Goal: Task Accomplishment & Management: Manage account settings

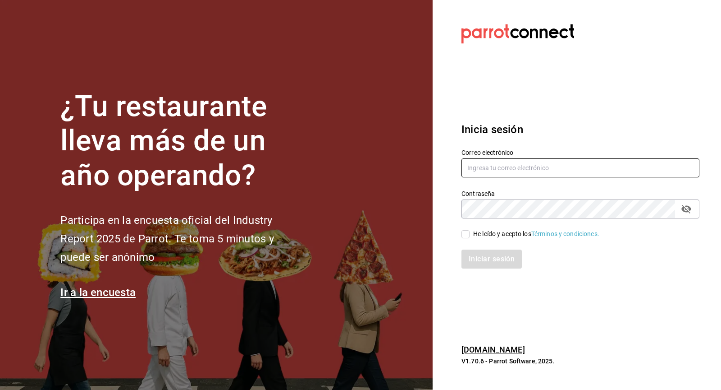
type input "[EMAIL_ADDRESS][DOMAIN_NAME]"
click at [467, 234] on input "He leído y acepto los Términos y condiciones." at bounding box center [466, 234] width 8 height 8
checkbox input "true"
click at [482, 257] on button "Iniciar sesión" at bounding box center [492, 258] width 61 height 19
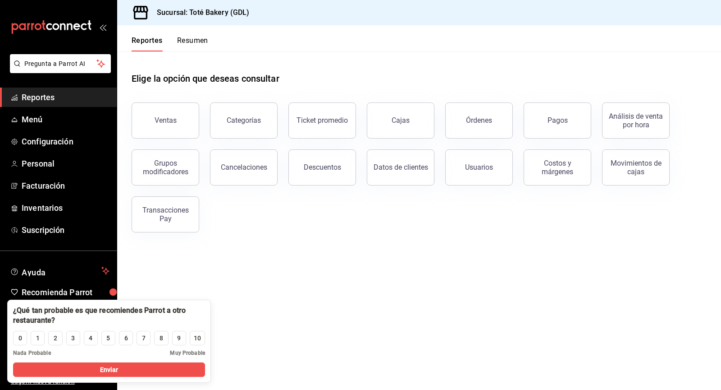
click at [204, 294] on main "Elige la opción que deseas consultar Ventas Categorías Ticket promedio Cajas Ór…" at bounding box center [419, 220] width 604 height 338
click at [229, 305] on main "Elige la opción que deseas consultar Ventas Categorías Ticket promedio Cajas Ór…" at bounding box center [419, 220] width 604 height 338
click at [118, 372] on button "Enviar" at bounding box center [109, 369] width 192 height 14
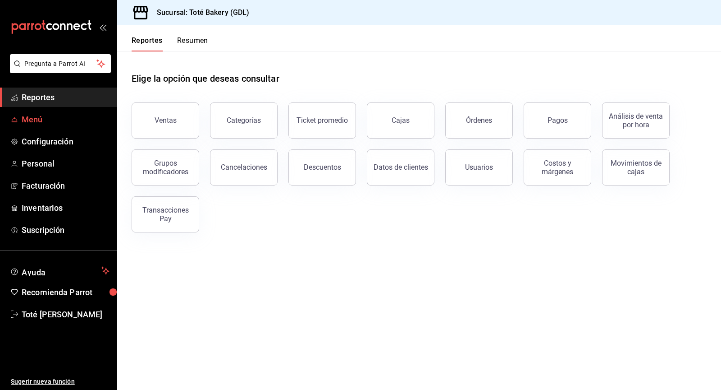
click at [64, 115] on span "Menú" at bounding box center [66, 119] width 88 height 12
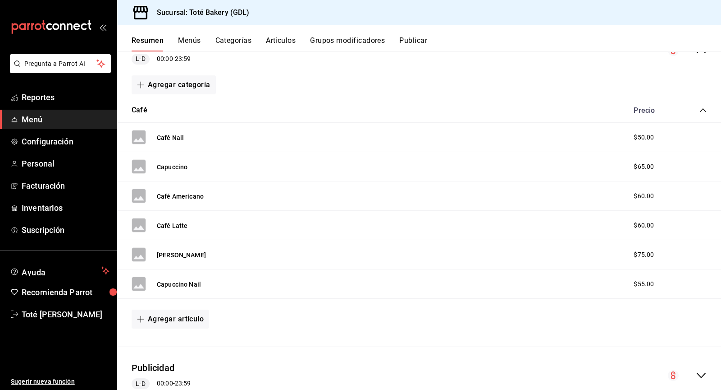
scroll to position [106, 0]
click at [194, 314] on button "Agregar artículo" at bounding box center [171, 319] width 78 height 19
click at [176, 364] on li "Artículo nuevo" at bounding box center [167, 364] width 71 height 22
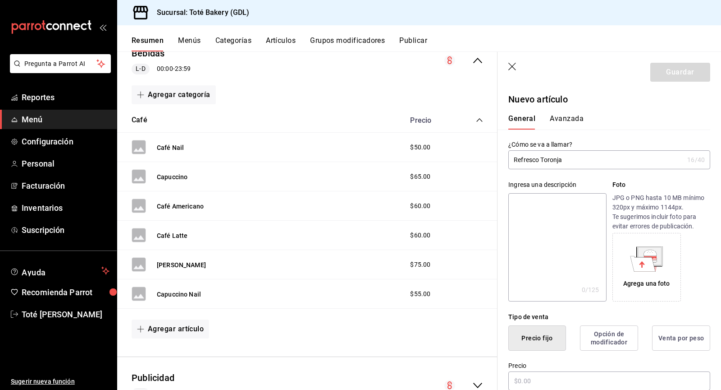
click at [568, 157] on input "Refresco Toronja" at bounding box center [596, 160] width 175 height 18
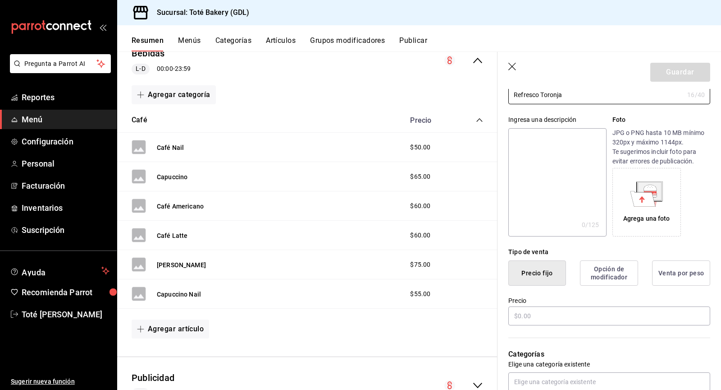
scroll to position [96, 0]
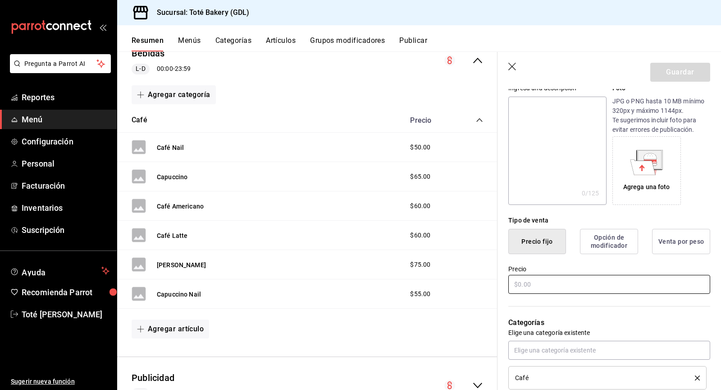
type input "Refresco Toronja"
click at [544, 284] on input "text" at bounding box center [610, 284] width 202 height 19
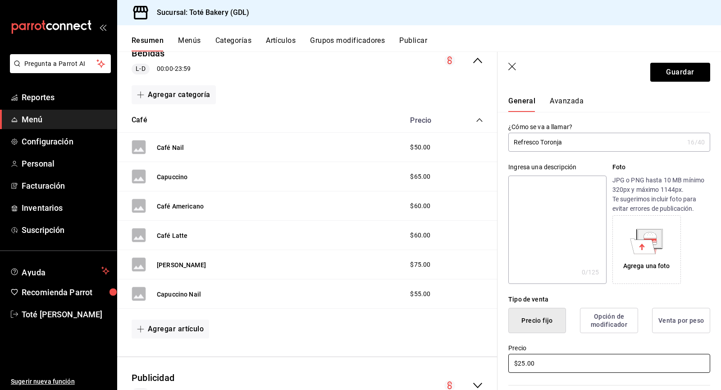
scroll to position [0, 0]
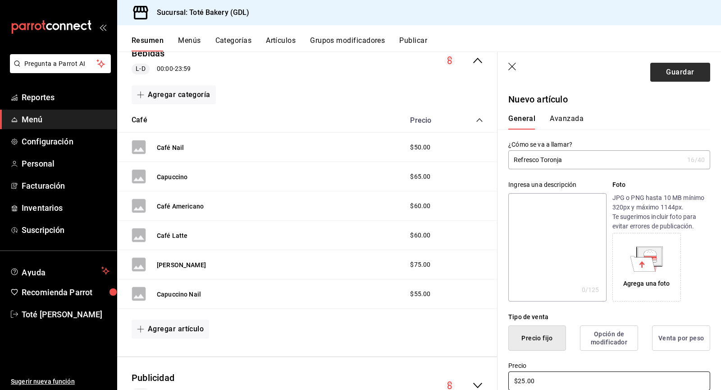
type input "$25.00"
click at [670, 70] on button "Guardar" at bounding box center [681, 72] width 60 height 19
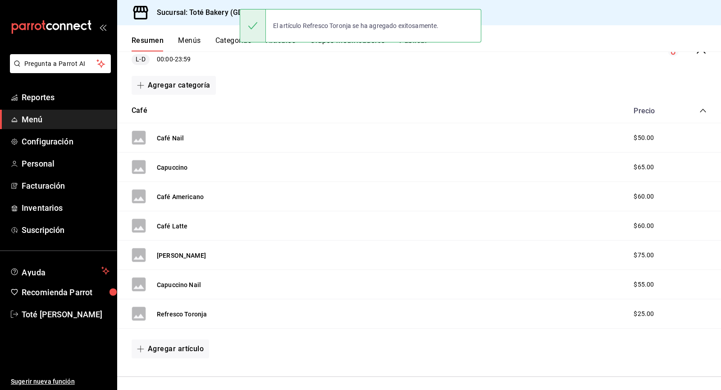
click at [170, 356] on div "Agregar artículo" at bounding box center [419, 348] width 604 height 41
click at [177, 340] on button "Agregar artículo" at bounding box center [171, 348] width 78 height 19
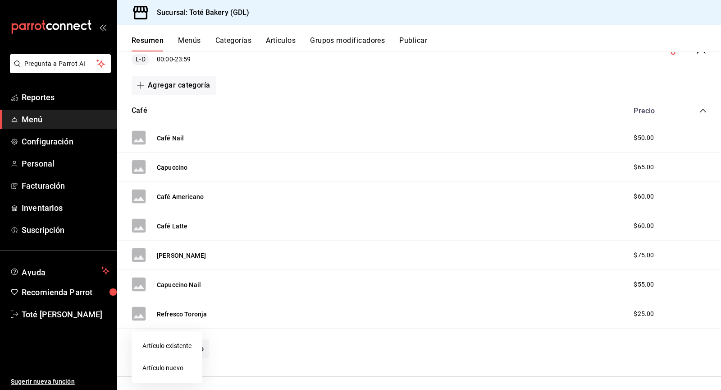
click at [175, 373] on li "Artículo nuevo" at bounding box center [167, 368] width 71 height 22
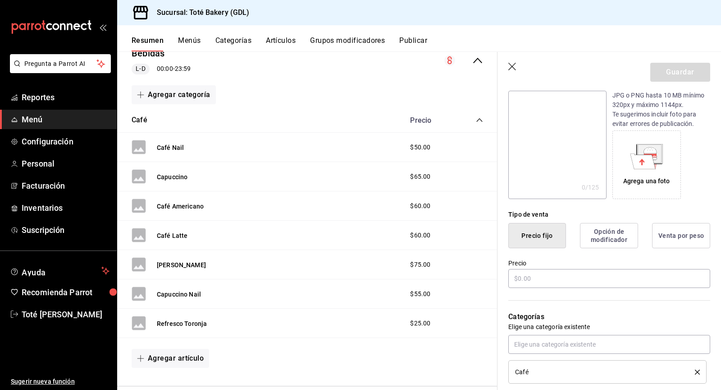
scroll to position [143, 0]
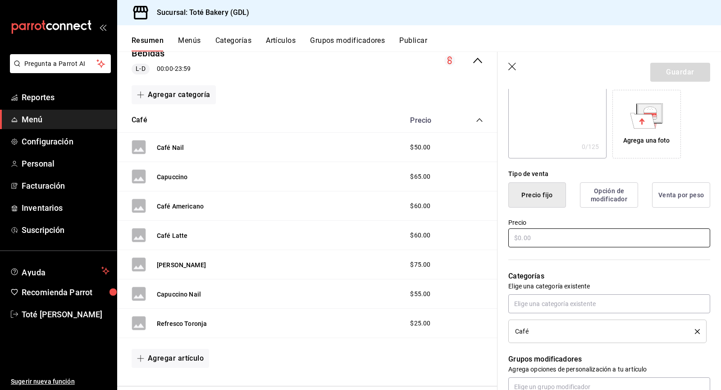
type input "Refresco [PERSON_NAME]"
click at [551, 243] on input "text" at bounding box center [610, 237] width 202 height 19
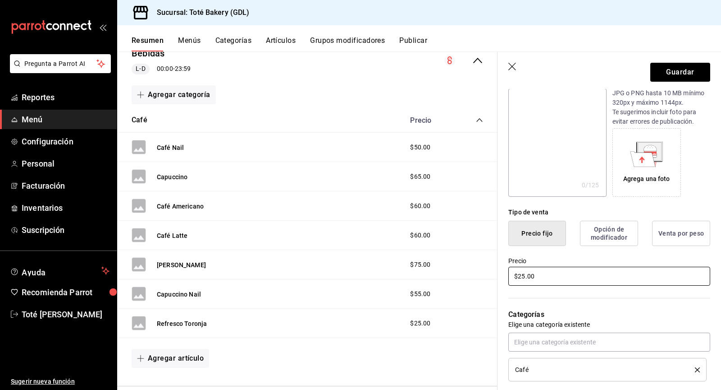
scroll to position [0, 0]
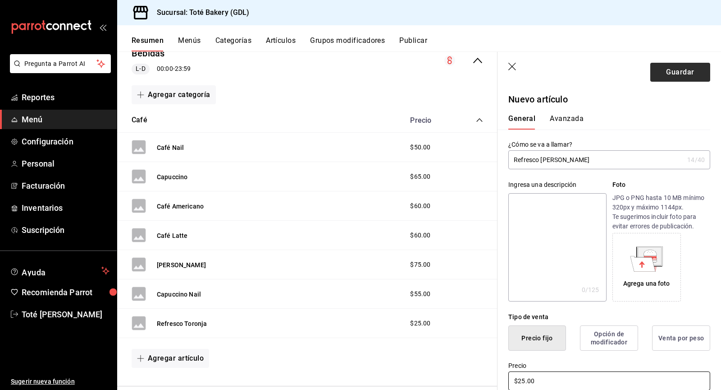
type input "$25.00"
click at [666, 72] on button "Guardar" at bounding box center [681, 72] width 60 height 19
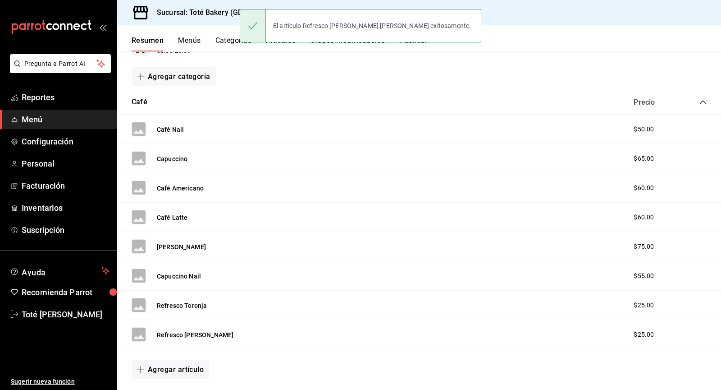
scroll to position [166, 0]
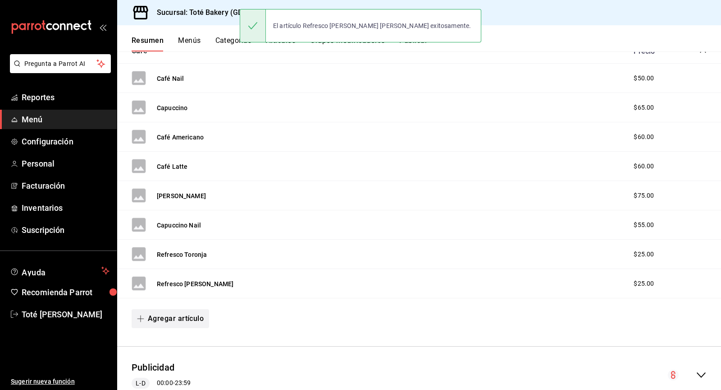
click at [196, 318] on button "Agregar artículo" at bounding box center [171, 318] width 78 height 19
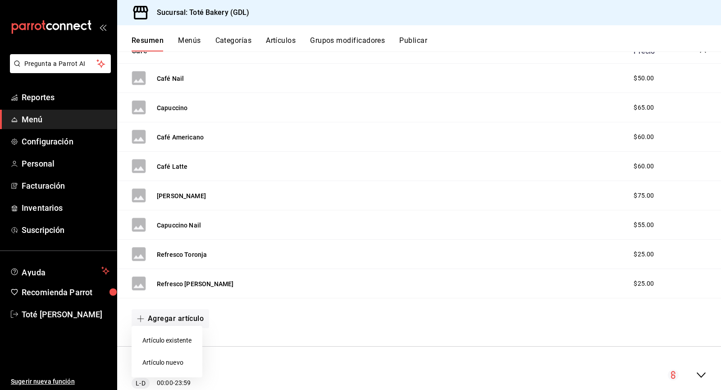
click at [187, 357] on li "Artículo nuevo" at bounding box center [167, 362] width 71 height 22
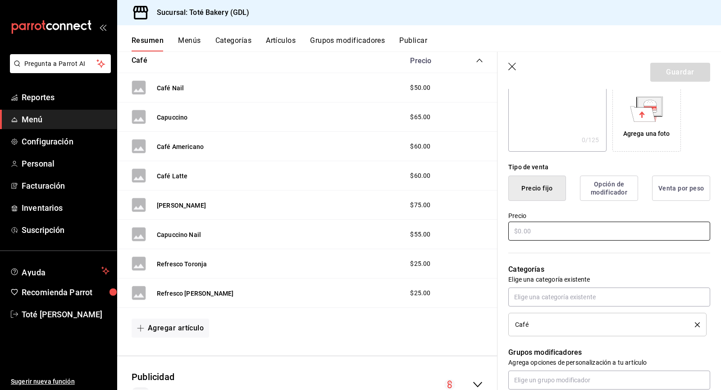
scroll to position [156, 0]
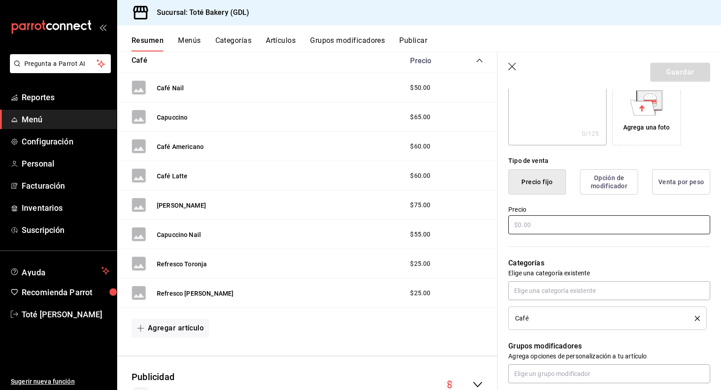
type input "Refresco [PERSON_NAME] Amarillo"
click at [559, 229] on input "text" at bounding box center [610, 224] width 202 height 19
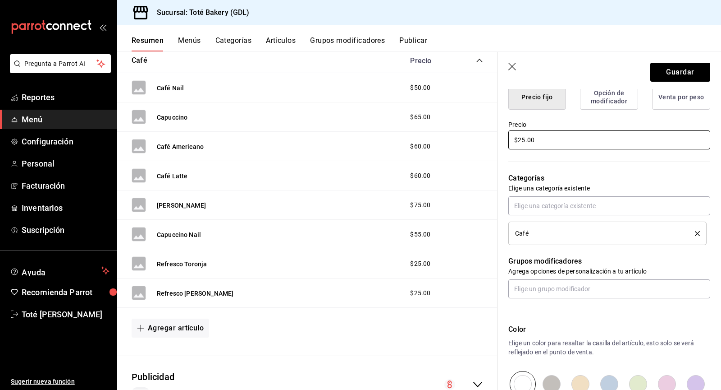
scroll to position [0, 0]
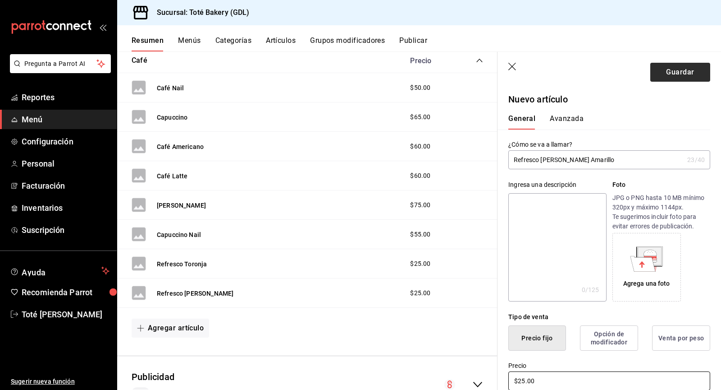
type input "$25.00"
click at [678, 69] on button "Guardar" at bounding box center [681, 72] width 60 height 19
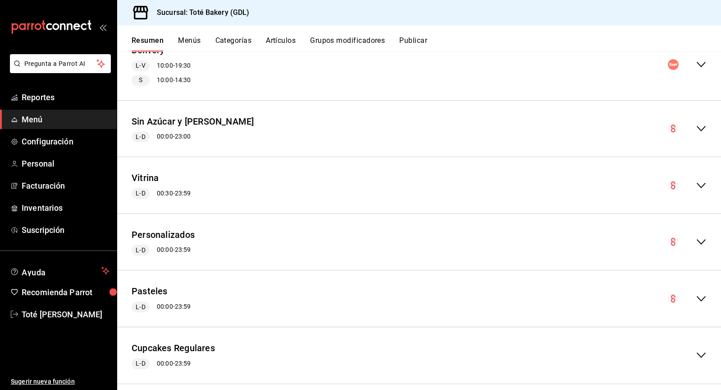
scroll to position [569, 0]
click at [699, 182] on icon "collapse-menu-row" at bounding box center [701, 184] width 9 height 5
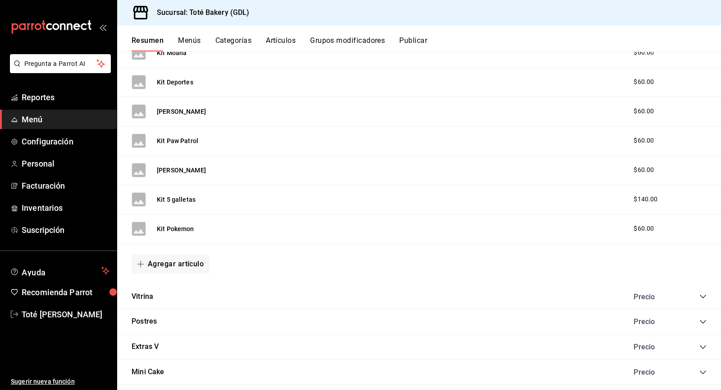
scroll to position [1329, 0]
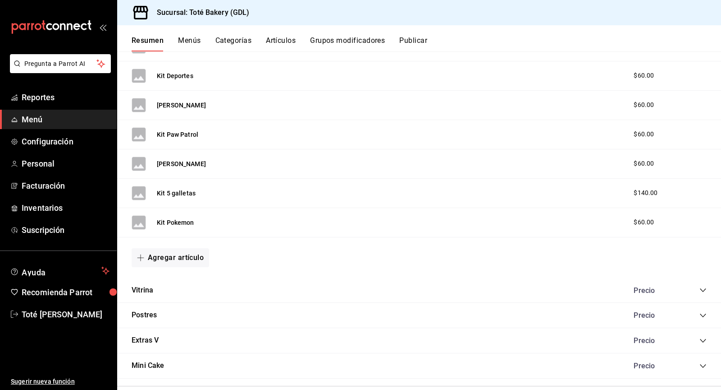
click at [702, 286] on icon "collapse-category-row" at bounding box center [703, 289] width 7 height 7
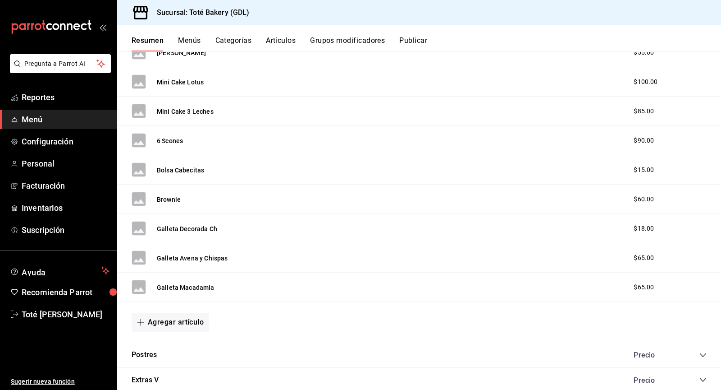
scroll to position [1928, 0]
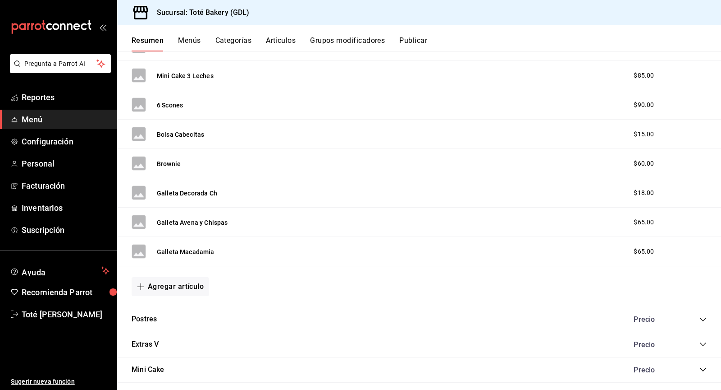
click at [704, 366] on icon "collapse-category-row" at bounding box center [703, 369] width 7 height 7
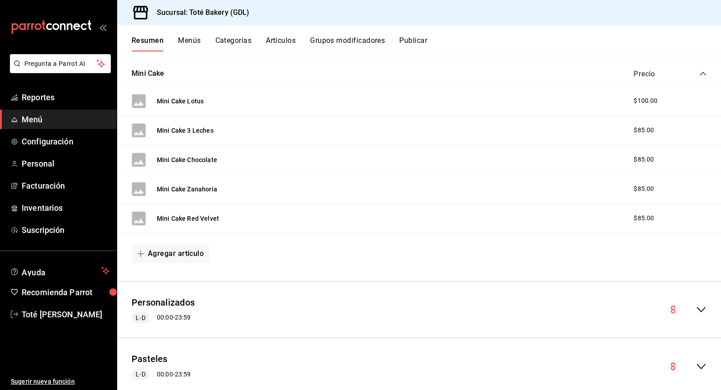
scroll to position [2220, 0]
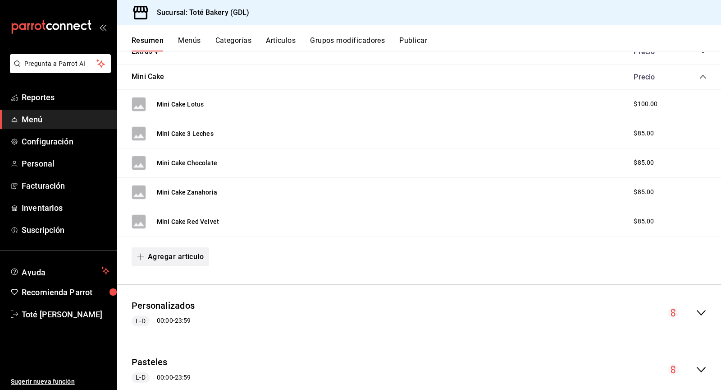
click at [191, 247] on button "Agregar artículo" at bounding box center [171, 256] width 78 height 19
click at [181, 288] on li "Artículo nuevo" at bounding box center [167, 289] width 71 height 22
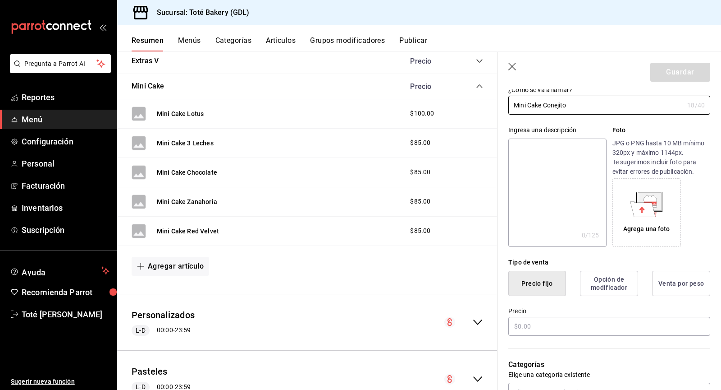
scroll to position [62, 0]
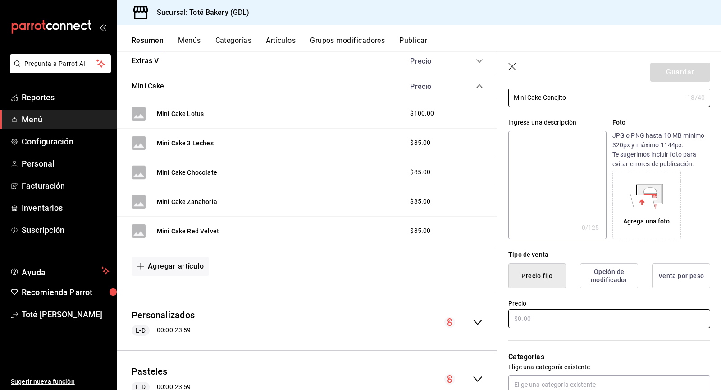
type input "Mini Cake Conejito"
click at [544, 314] on input "text" at bounding box center [610, 318] width 202 height 19
type input "$85.00"
click at [672, 79] on button "Guardar" at bounding box center [681, 72] width 60 height 19
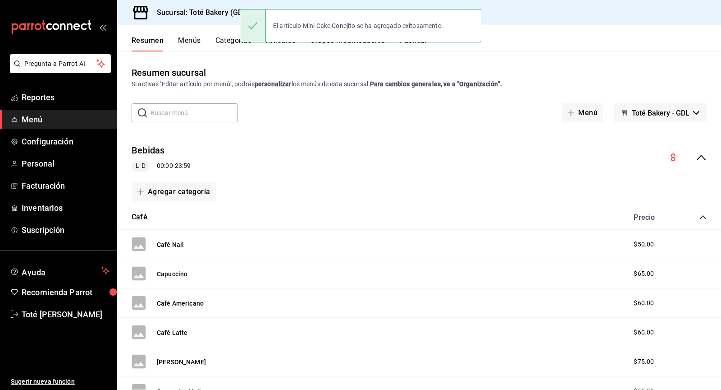
click at [409, 44] on div "El artículo Mini Cake Conejito se ha agregado exitosamente." at bounding box center [361, 25] width 242 height 39
click at [427, 44] on div "El artículo Mini Cake Conejito se ha agregado exitosamente." at bounding box center [361, 25] width 242 height 39
click at [409, 41] on div "El artículo Mini Cake Conejito se ha agregado exitosamente." at bounding box center [361, 25] width 242 height 33
click at [257, 28] on icon at bounding box center [253, 25] width 11 height 11
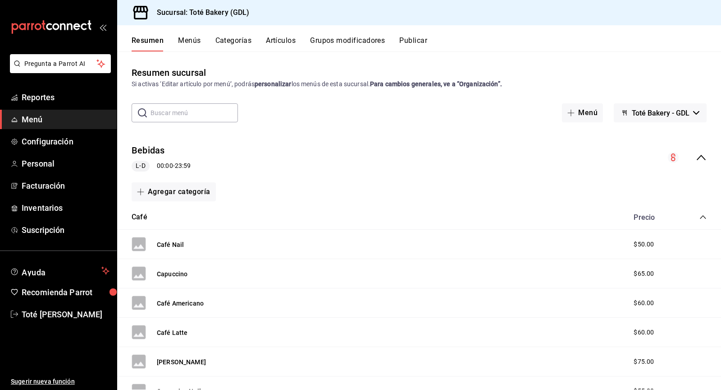
click at [409, 38] on button "Publicar" at bounding box center [413, 43] width 28 height 15
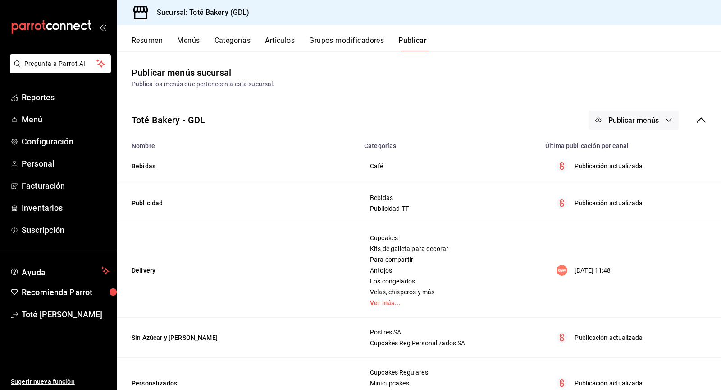
click at [638, 122] on span "Publicar menús" at bounding box center [634, 120] width 51 height 9
click at [647, 155] on li "Punto de venta" at bounding box center [634, 149] width 83 height 25
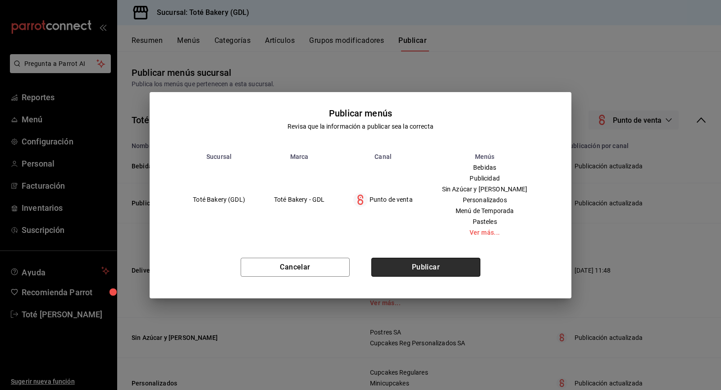
click at [395, 262] on button "Publicar" at bounding box center [426, 266] width 109 height 19
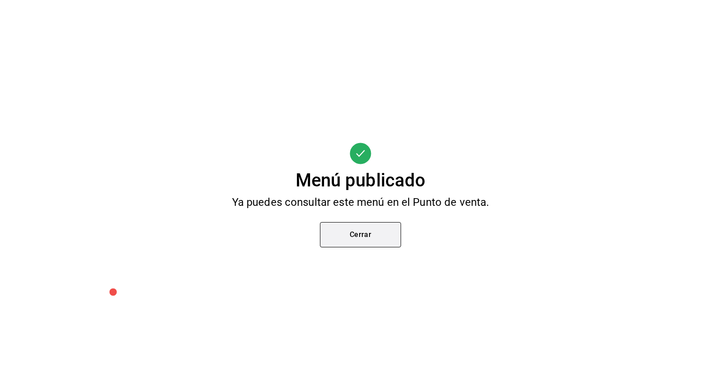
click at [376, 241] on button "Cerrar" at bounding box center [360, 234] width 81 height 25
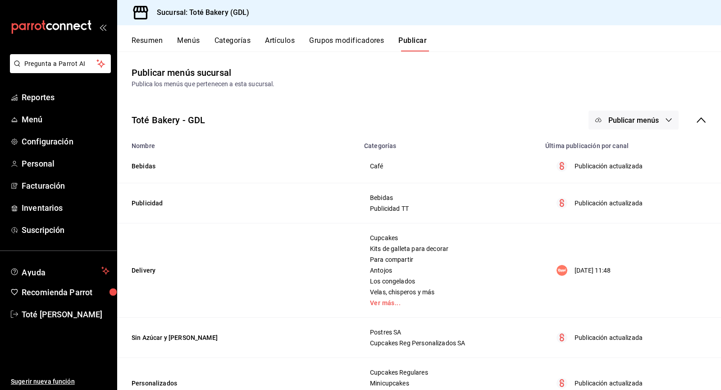
click at [181, 37] on button "Menús" at bounding box center [188, 43] width 23 height 15
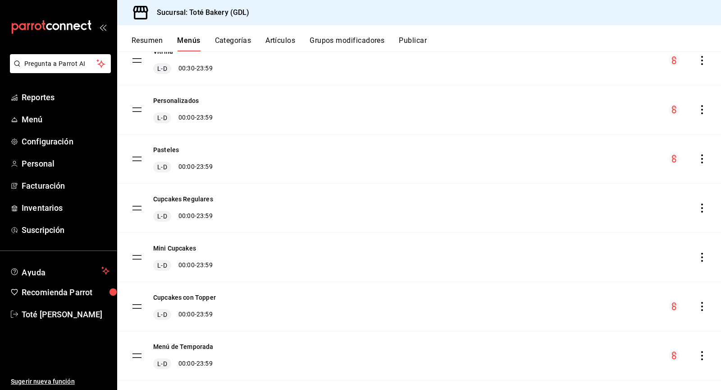
scroll to position [318, 0]
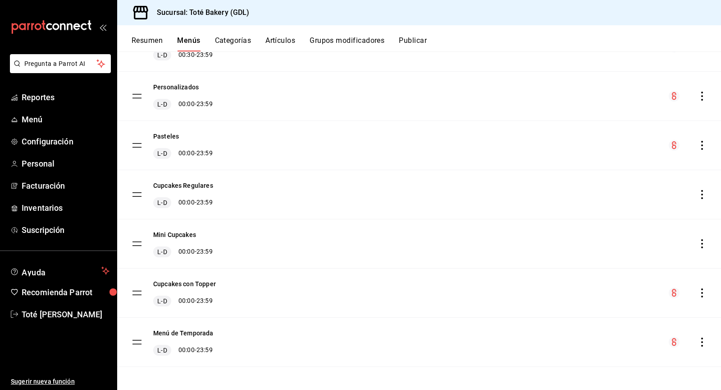
click at [133, 289] on tbody "Bebidas [PERSON_NAME] 00:00 - 23:59 Publicidad [PERSON_NAME] 00:00 - 23:59 Deli…" at bounding box center [419, 89] width 604 height 555
click at [135, 292] on tbody "Bebidas [PERSON_NAME] 00:00 - 23:59 Publicidad [PERSON_NAME] 00:00 - 23:59 Deli…" at bounding box center [419, 89] width 604 height 555
click at [136, 291] on tbody "Bebidas [PERSON_NAME] 00:00 - 23:59 Publicidad [PERSON_NAME] 00:00 - 23:59 Deli…" at bounding box center [419, 89] width 604 height 555
click at [705, 289] on icon "actions" at bounding box center [702, 292] width 9 height 9
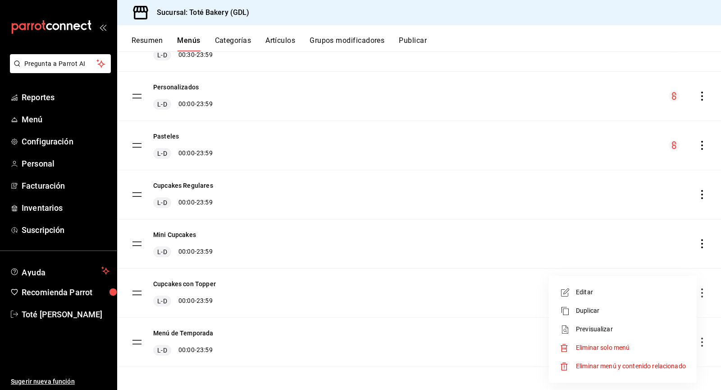
click at [398, 278] on div at bounding box center [360, 195] width 721 height 390
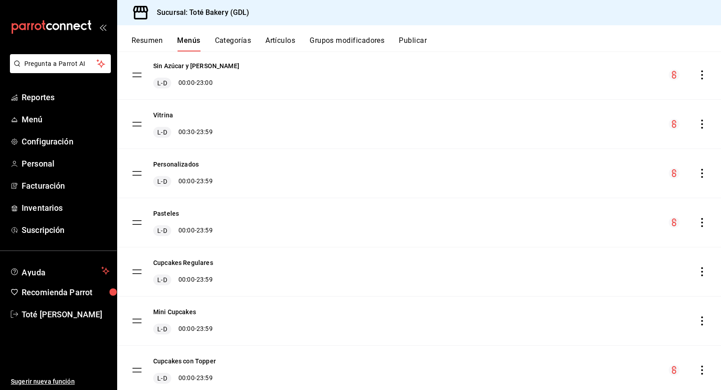
scroll to position [52, 0]
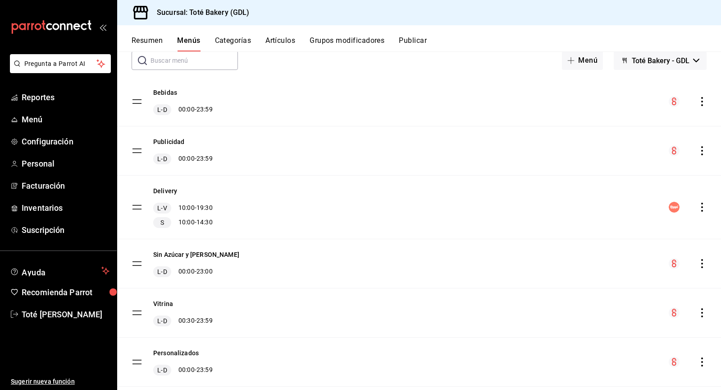
click at [141, 34] on div "Resumen Menús Categorías Artículos Grupos modificadores Publicar" at bounding box center [419, 38] width 604 height 26
click at [143, 39] on button "Resumen" at bounding box center [147, 43] width 31 height 15
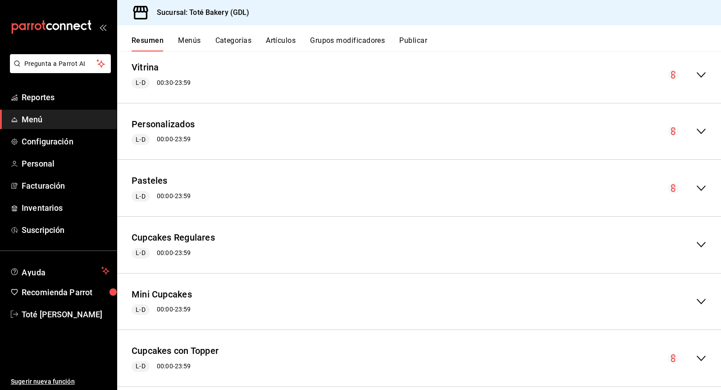
scroll to position [747, 0]
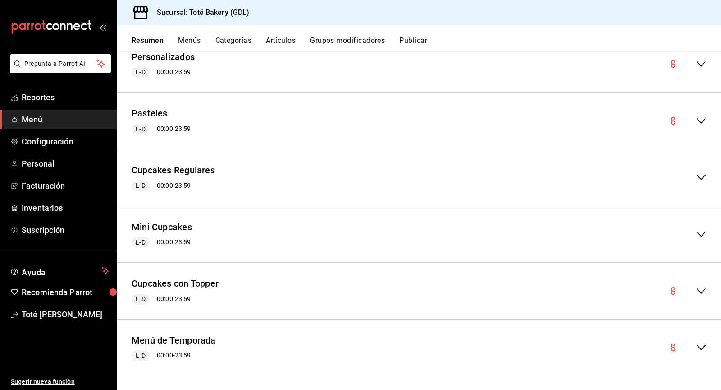
click at [703, 286] on icon "collapse-menu-row" at bounding box center [701, 290] width 11 height 11
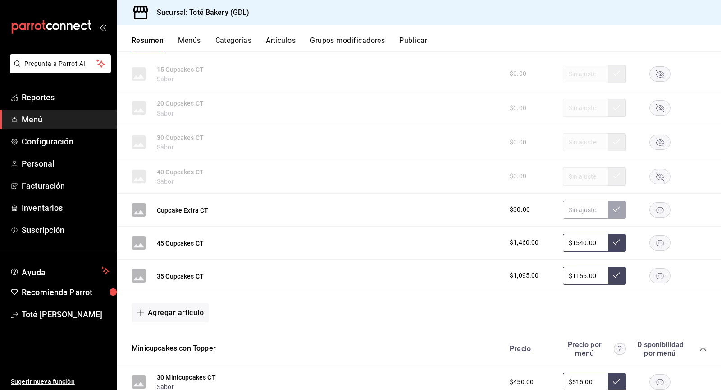
scroll to position [1501, 0]
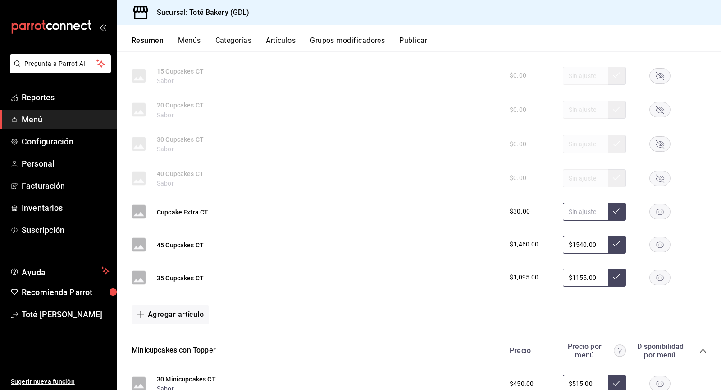
click at [593, 207] on input "text" at bounding box center [585, 211] width 45 height 18
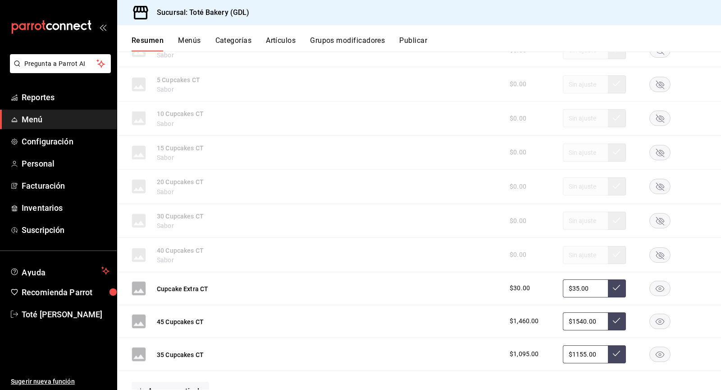
scroll to position [1439, 0]
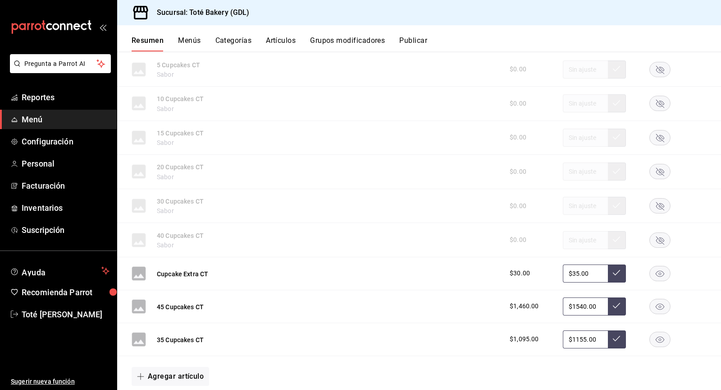
click at [615, 269] on icon at bounding box center [616, 272] width 7 height 7
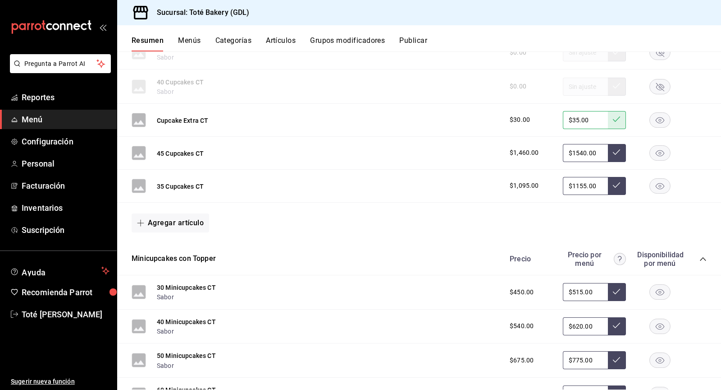
scroll to position [1559, 0]
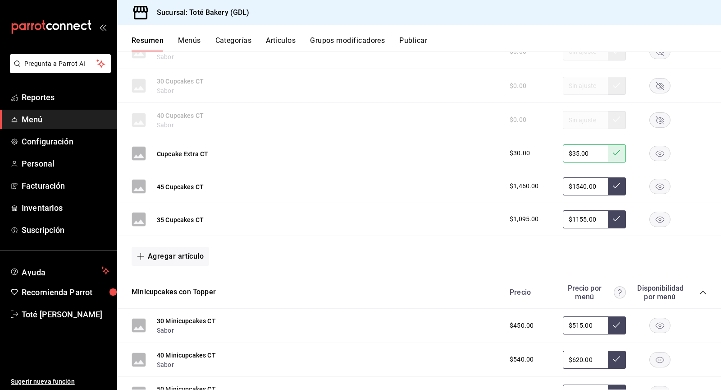
click at [580, 148] on input "$35.00" at bounding box center [585, 153] width 45 height 18
type input "$33.00"
click at [617, 149] on icon at bounding box center [616, 152] width 7 height 7
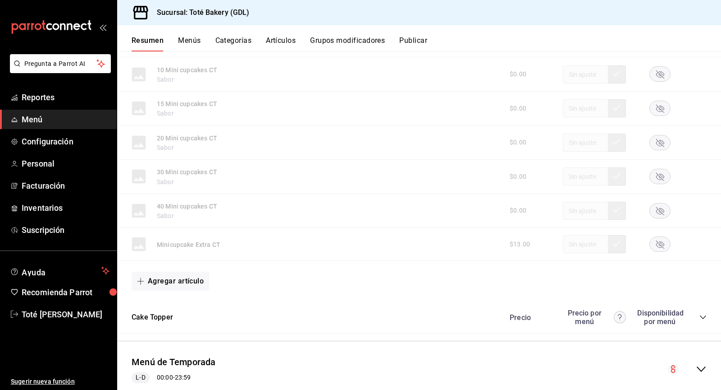
scroll to position [2300, 0]
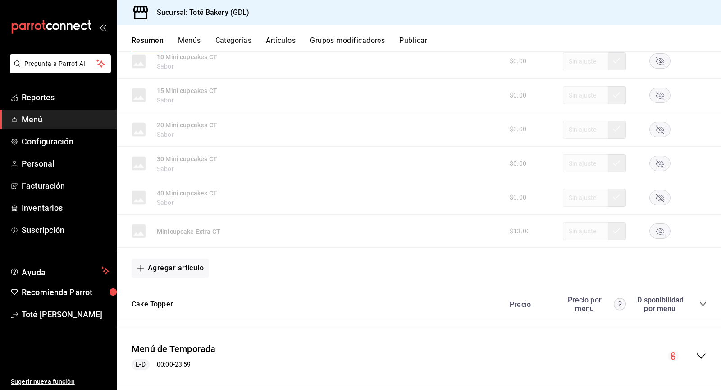
click at [708, 288] on div "Cake Topper [PERSON_NAME] por menú Disponibilidad por menú" at bounding box center [419, 304] width 604 height 32
click at [703, 300] on icon "collapse-category-row" at bounding box center [703, 303] width 7 height 7
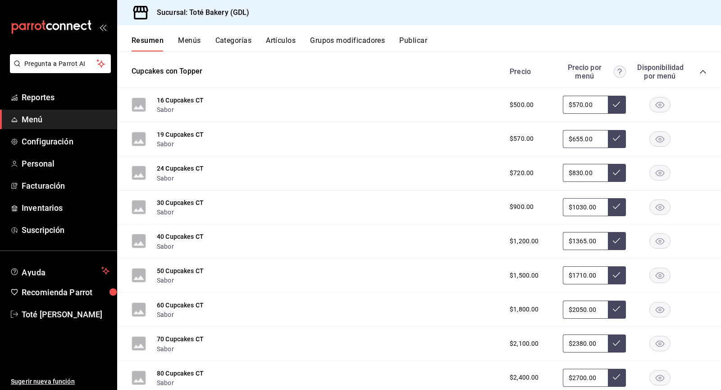
scroll to position [279, 0]
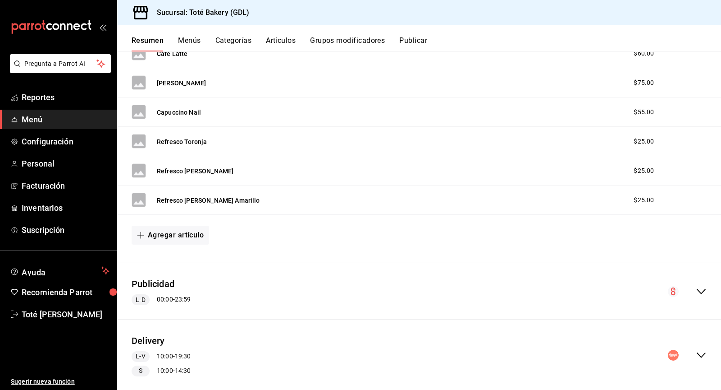
click at [413, 38] on button "Publicar" at bounding box center [413, 43] width 28 height 15
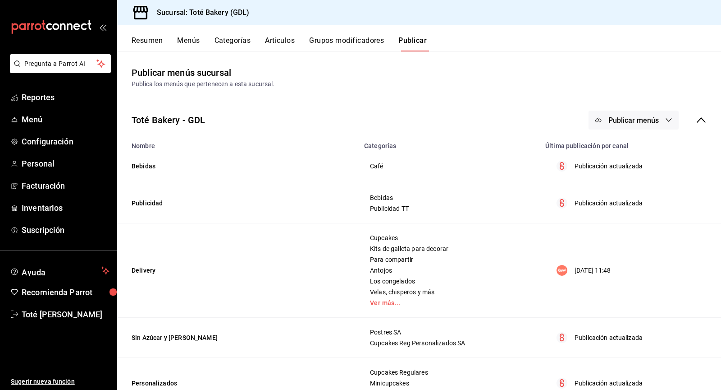
click at [661, 117] on button "Publicar menús" at bounding box center [634, 119] width 90 height 19
click at [635, 170] on span "Rappi" at bounding box center [646, 174] width 43 height 9
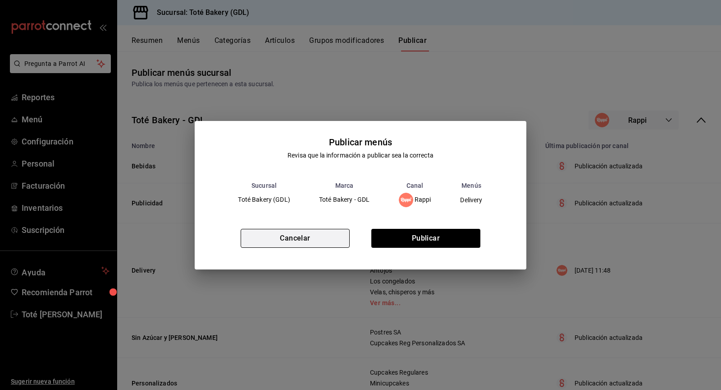
click at [292, 237] on button "Cancelar" at bounding box center [295, 238] width 109 height 19
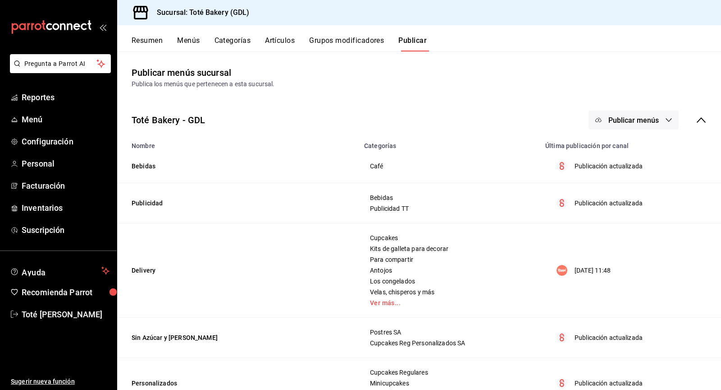
click at [656, 115] on button "Publicar menús" at bounding box center [634, 119] width 90 height 19
click at [643, 146] on span "Punto de venta" at bounding box center [646, 149] width 43 height 9
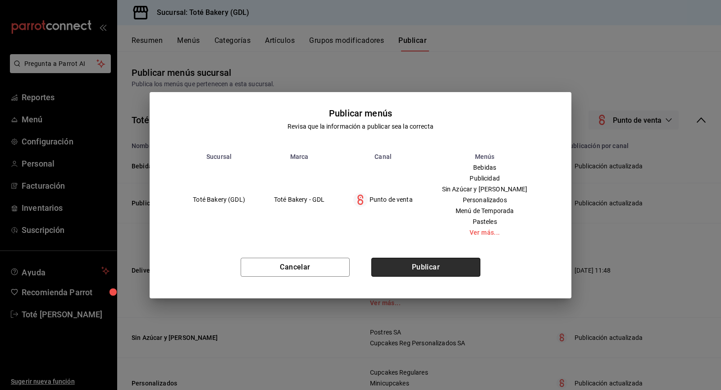
click at [446, 272] on button "Publicar" at bounding box center [426, 266] width 109 height 19
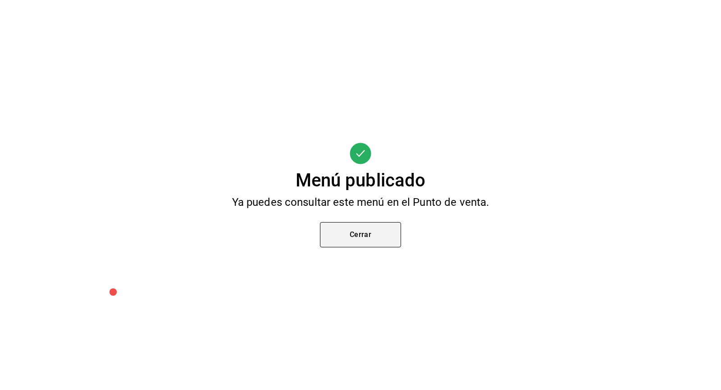
click at [377, 238] on button "Cerrar" at bounding box center [360, 234] width 81 height 25
